Goal: Information Seeking & Learning: Learn about a topic

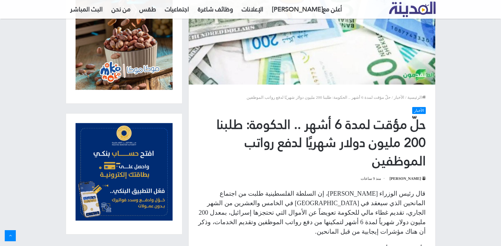
scroll to position [158, 0]
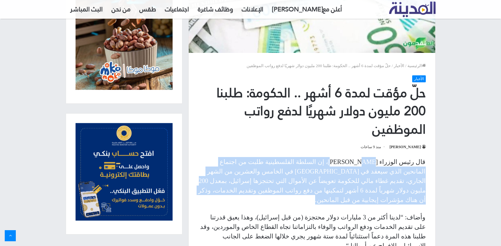
drag, startPoint x: 364, startPoint y: 160, endPoint x: 354, endPoint y: 187, distance: 28.7
click at [354, 187] on p "قال رئيس الوزراء [PERSON_NAME]، إن السلطة الفلسطينية طلبت من اجتماع المانحين ال…" at bounding box center [312, 180] width 228 height 47
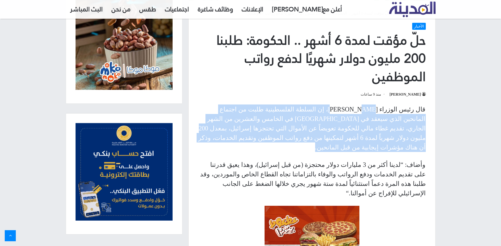
scroll to position [253, 0]
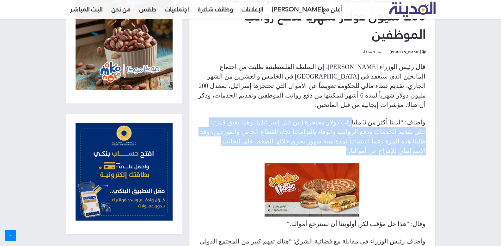
drag, startPoint x: 365, startPoint y: 111, endPoint x: 291, endPoint y: 130, distance: 76.5
click at [293, 130] on p "وأضاف: “لدينا أكثر من 3 مليارات دولار محتجزة (من قبل إسرائيل)، وهذا يعيق قدرتنا…" at bounding box center [312, 136] width 228 height 38
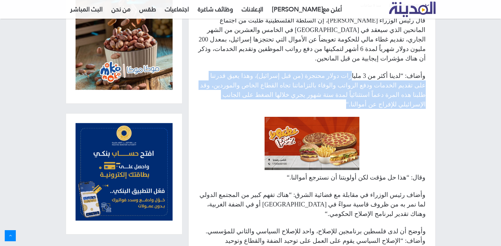
scroll to position [316, 0]
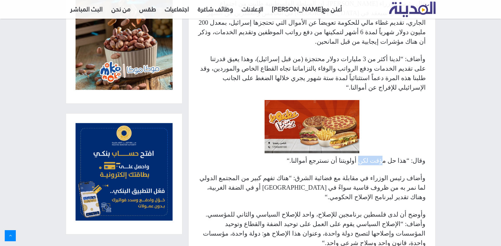
drag, startPoint x: 378, startPoint y: 140, endPoint x: 374, endPoint y: 140, distance: 3.8
click at [374, 156] on p "وقال: “هذا حل مؤقت لكن أولويتنا أن نسترجع أموالنا “." at bounding box center [312, 160] width 228 height 9
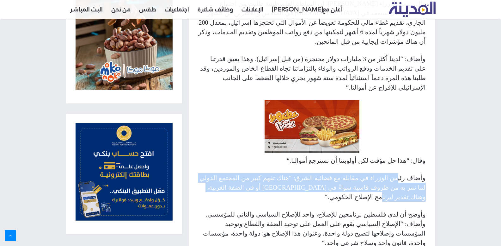
drag, startPoint x: 401, startPoint y: 159, endPoint x: 275, endPoint y: 170, distance: 126.0
click at [275, 173] on p "وأضاف رئيس الوزراء في مقابلة مع فضائية الشرق: “هناك تفهم كبير من المجتمع الدولي…" at bounding box center [312, 187] width 228 height 28
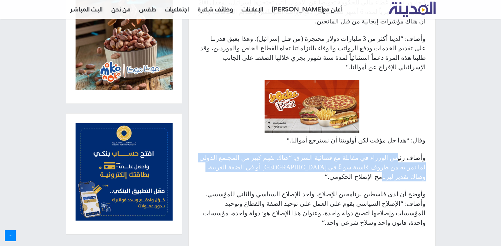
scroll to position [348, 0]
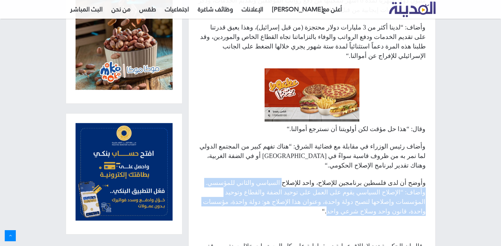
drag, startPoint x: 306, startPoint y: 154, endPoint x: 275, endPoint y: 168, distance: 34.5
click at [275, 178] on p "وأوضح أن لدى فلسطين برنامجين للإصلاح، واحد للإصلاح السياسي والثاني للمؤسسي. وأض…" at bounding box center [312, 197] width 228 height 38
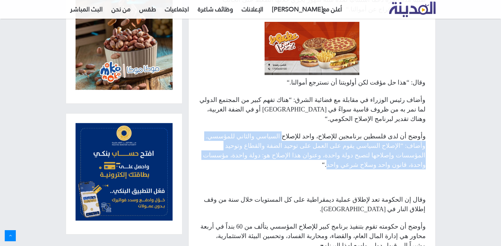
scroll to position [411, 0]
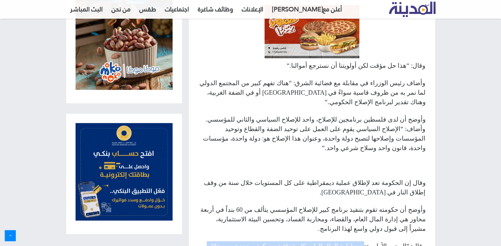
drag, startPoint x: 375, startPoint y: 190, endPoint x: 348, endPoint y: 199, distance: 28.6
click at [348, 241] on p "وقال: “المحور الأول يختص بإدارة المال العام بكل شفافية وحوكمته وتحديثه من خلال …" at bounding box center [312, 250] width 228 height 19
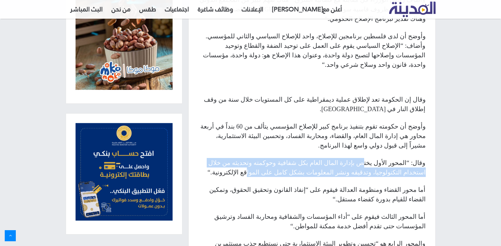
scroll to position [506, 0]
